Goal: Information Seeking & Learning: Learn about a topic

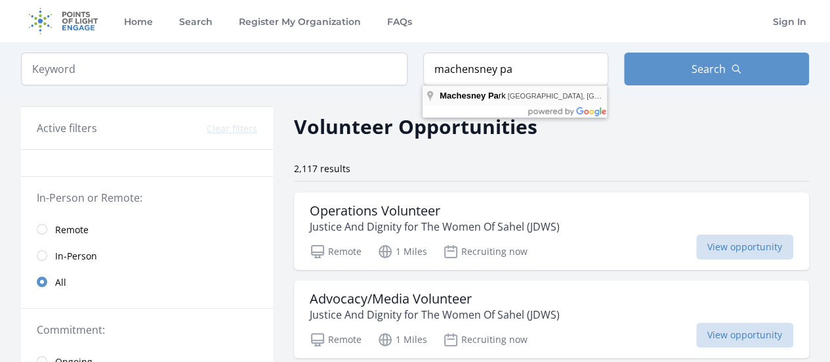
type input "Machesney Park, IL, USA"
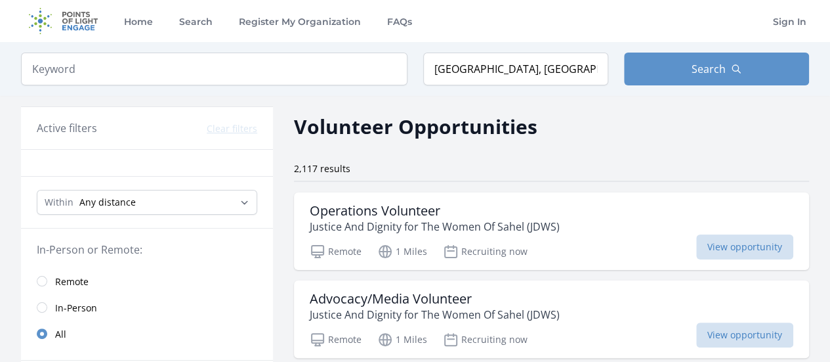
click at [643, 85] on div "Keyword Location Machesney Park, IL, USA Search" at bounding box center [415, 69] width 830 height 54
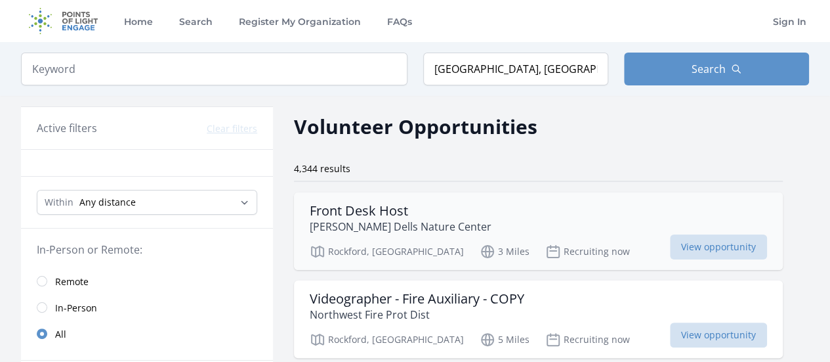
click at [490, 224] on div "Front Desk Host Severson Dells Nature Center" at bounding box center [538, 218] width 457 height 31
click at [520, 230] on div "Front Desk Host Severson Dells Nature Center" at bounding box center [538, 218] width 457 height 31
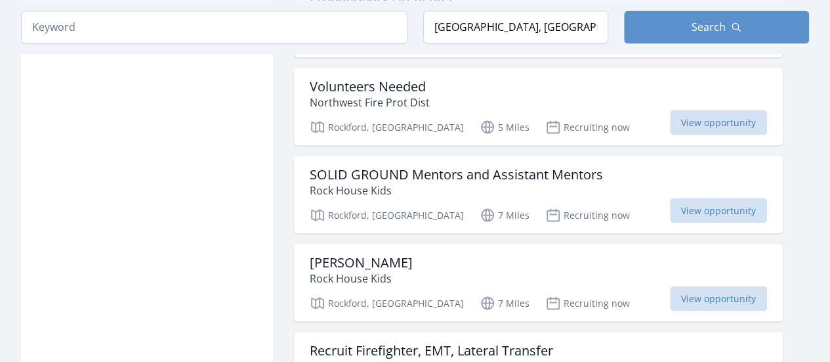
scroll to position [1181, 0]
drag, startPoint x: 255, startPoint y: 168, endPoint x: 239, endPoint y: 166, distance: 15.9
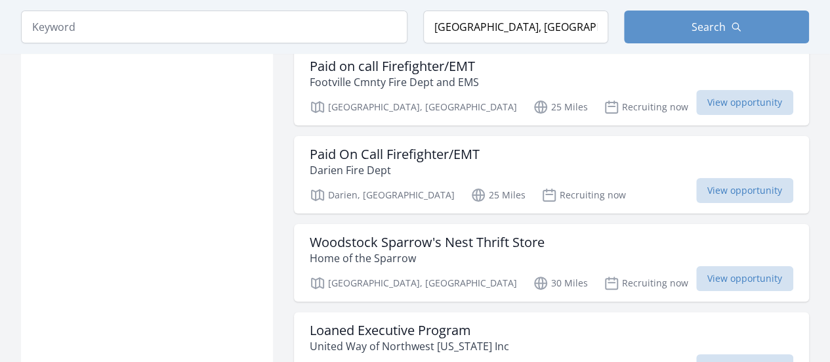
scroll to position [2625, 0]
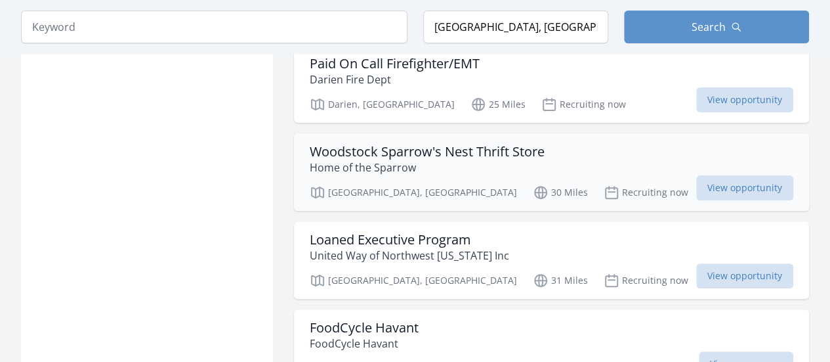
click at [385, 144] on h3 "Woodstock Sparrow's Nest Thrift Store" at bounding box center [427, 152] width 235 height 16
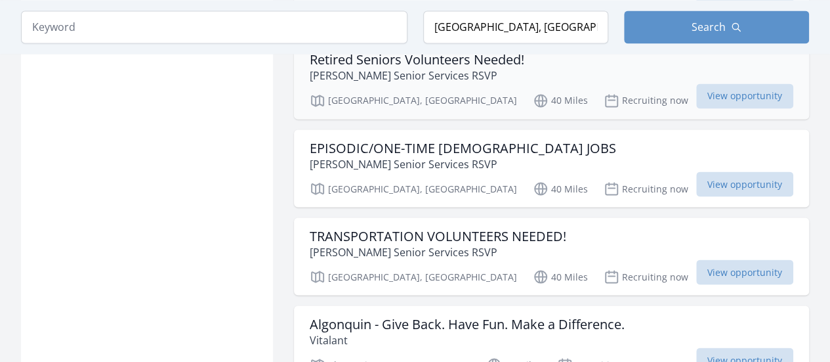
scroll to position [3740, 0]
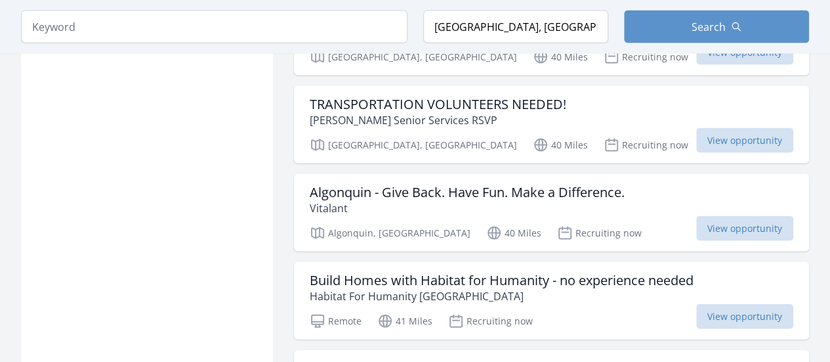
drag, startPoint x: 365, startPoint y: 148, endPoint x: 281, endPoint y: 142, distance: 83.5
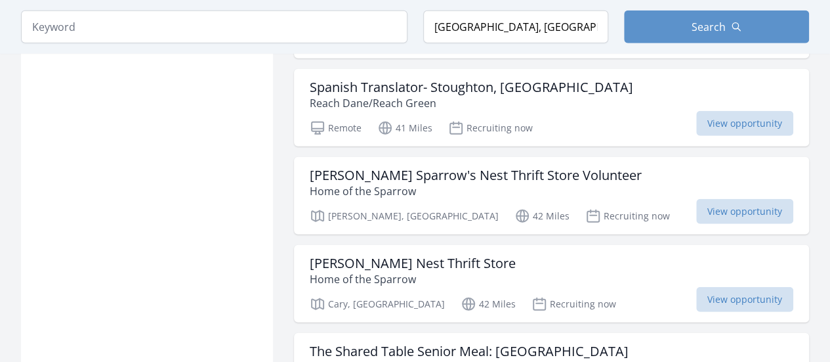
scroll to position [4199, 0]
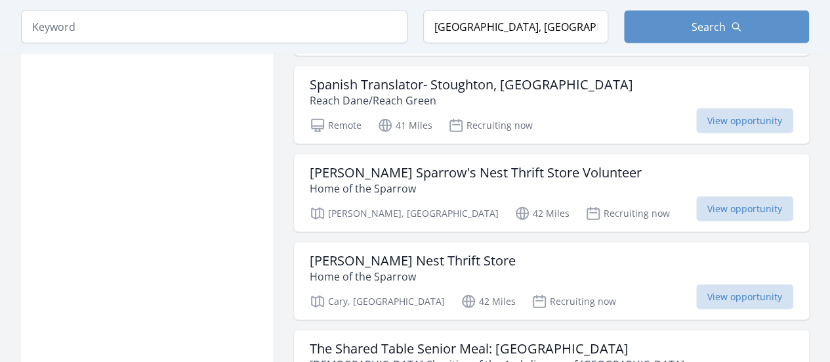
drag, startPoint x: 278, startPoint y: 145, endPoint x: 256, endPoint y: 144, distance: 22.3
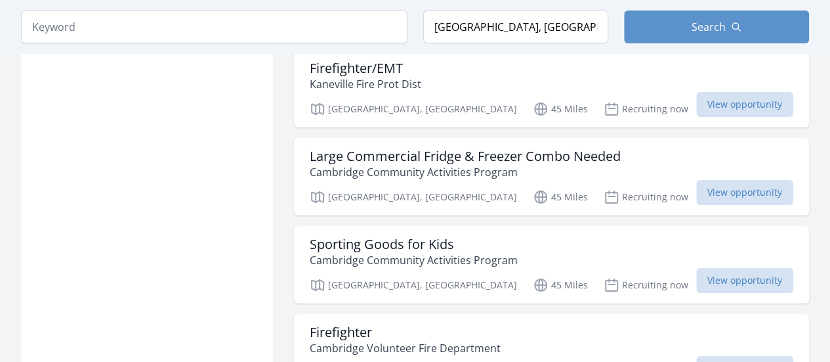
scroll to position [4921, 0]
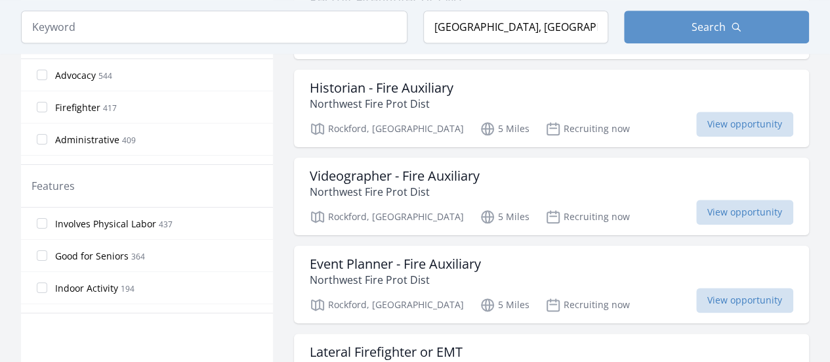
scroll to position [656, 0]
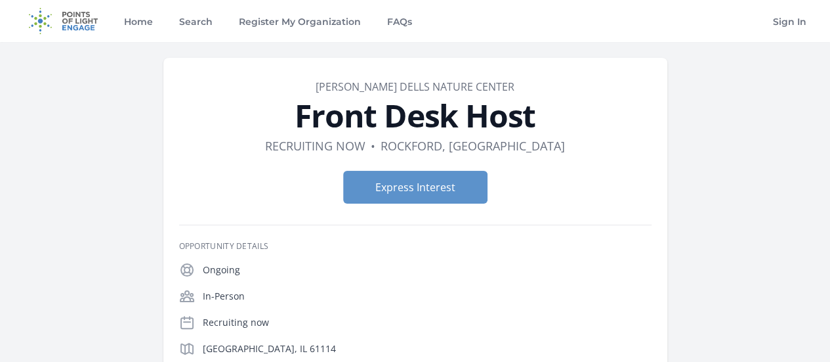
drag, startPoint x: 0, startPoint y: 0, endPoint x: 541, endPoint y: 240, distance: 591.6
drag, startPoint x: 541, startPoint y: 240, endPoint x: 521, endPoint y: 243, distance: 20.0
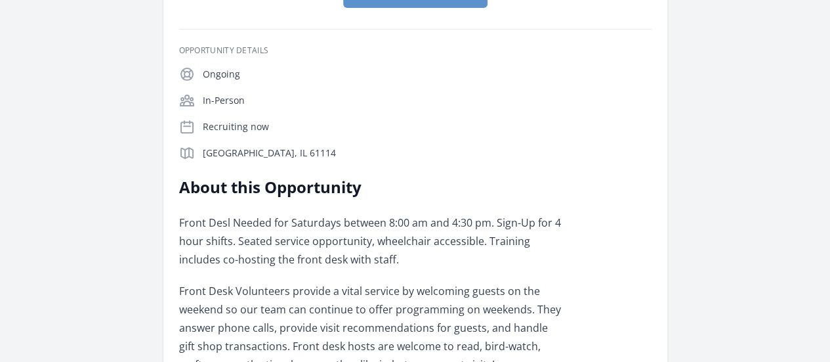
scroll to position [197, 0]
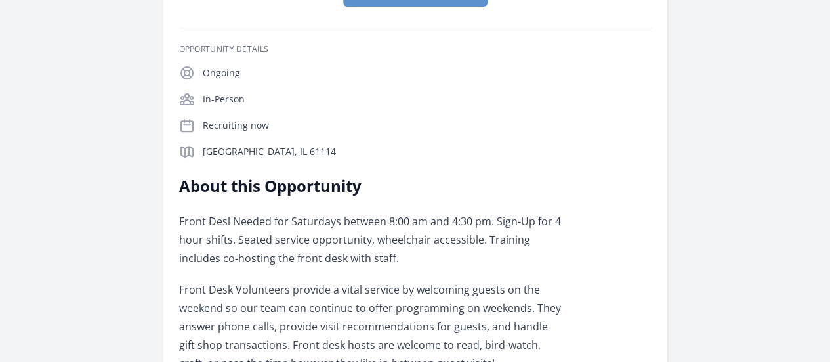
click at [0, 0] on div "Additional Volunteer Opportunities with [PERSON_NAME] Dells Nature Center Scien…" at bounding box center [0, 0] width 0 height 0
drag, startPoint x: 391, startPoint y: 312, endPoint x: 370, endPoint y: 310, distance: 21.1
click at [0, 0] on div "Additional Volunteer Opportunities with [PERSON_NAME] Dells Nature Center Scien…" at bounding box center [0, 0] width 0 height 0
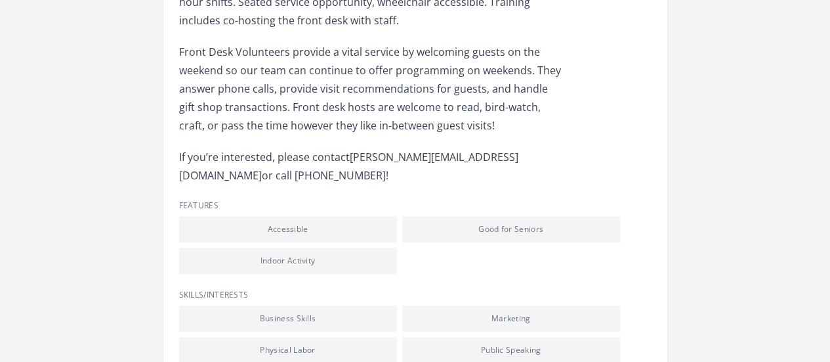
scroll to position [459, 0]
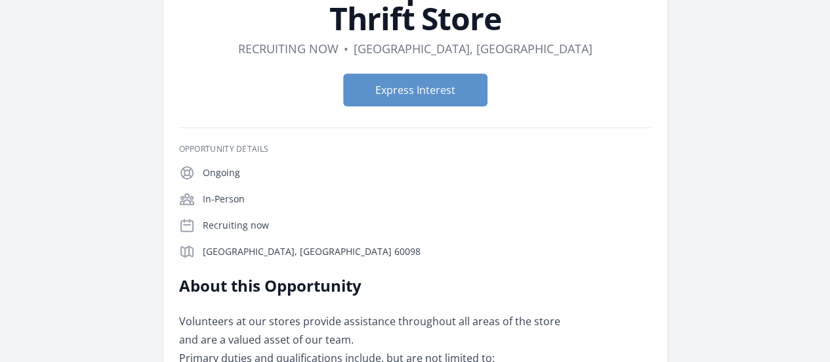
scroll to position [131, 0]
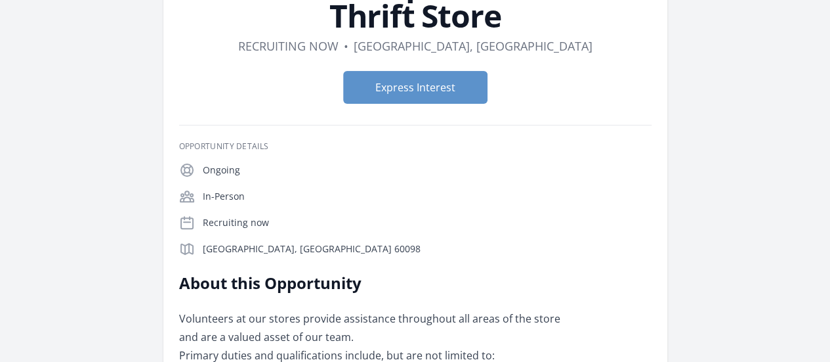
scroll to position [131, 0]
